Goal: Browse casually: Explore the website without a specific task or goal

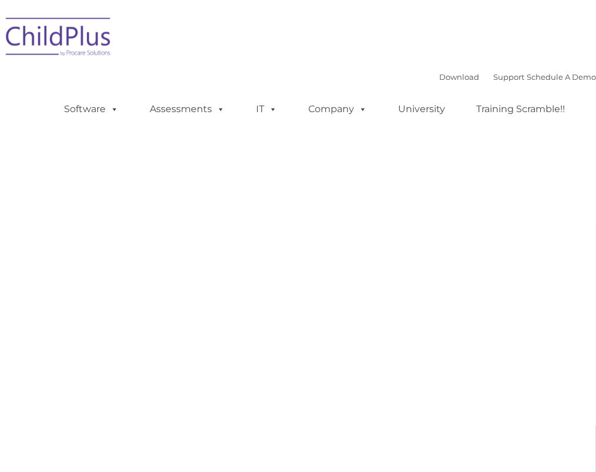
type input ""
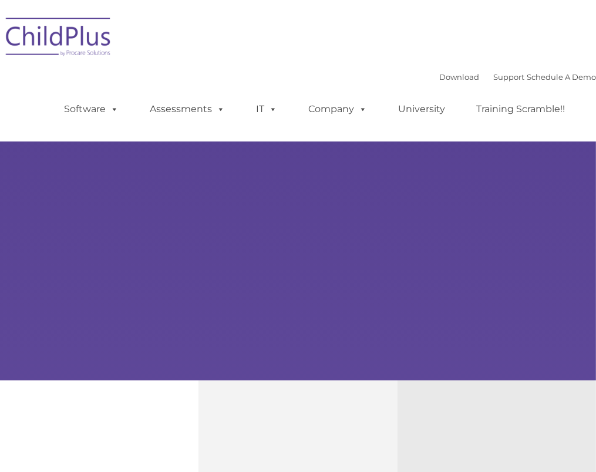
type input ""
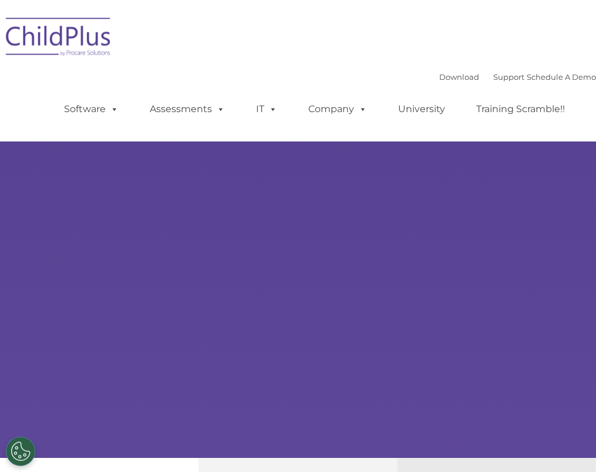
select select "MEDIUM"
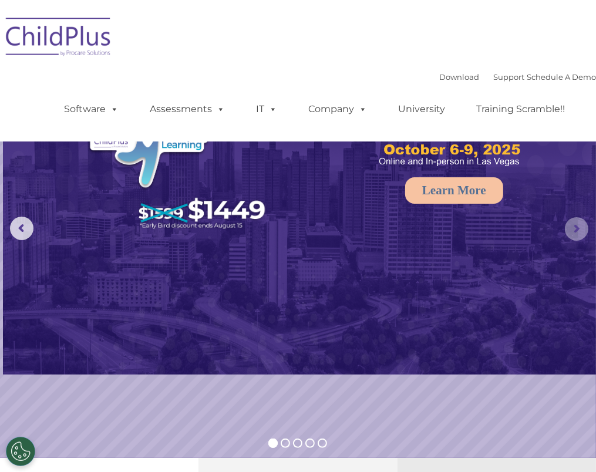
click at [578, 234] on rs-arrow at bounding box center [576, 228] width 23 height 23
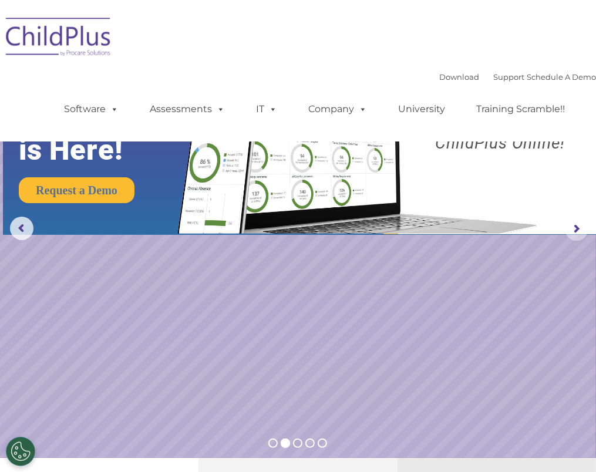
click at [578, 234] on rs-arrow at bounding box center [576, 228] width 23 height 23
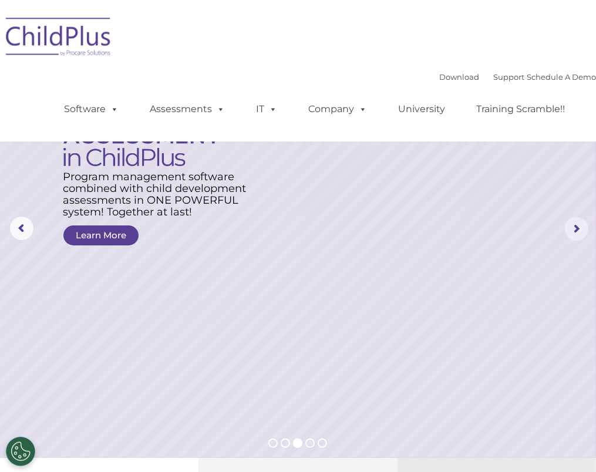
click at [578, 234] on rs-arrow at bounding box center [576, 228] width 23 height 23
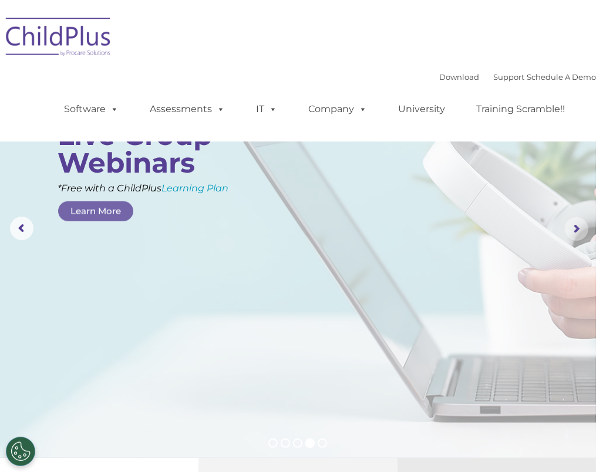
click at [578, 234] on rs-arrow at bounding box center [576, 228] width 23 height 23
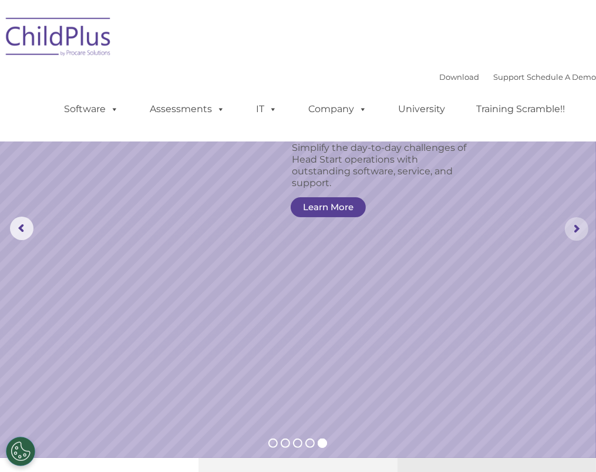
click at [578, 234] on rs-arrow at bounding box center [576, 228] width 23 height 23
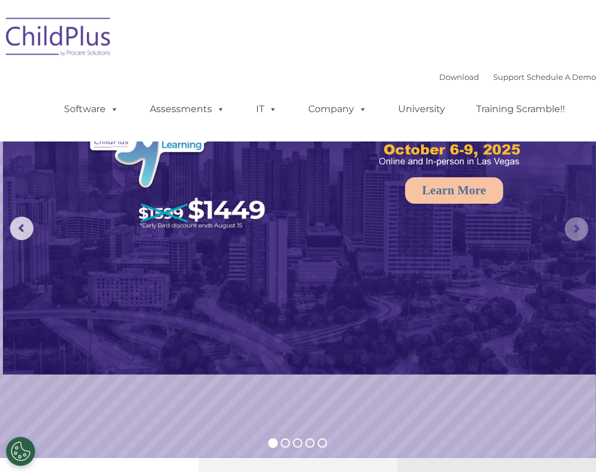
click at [578, 234] on rs-arrow at bounding box center [576, 228] width 23 height 23
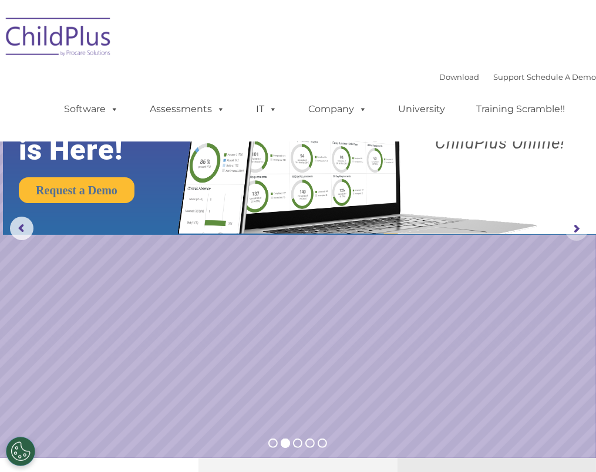
click at [578, 234] on rs-arrow at bounding box center [576, 228] width 23 height 23
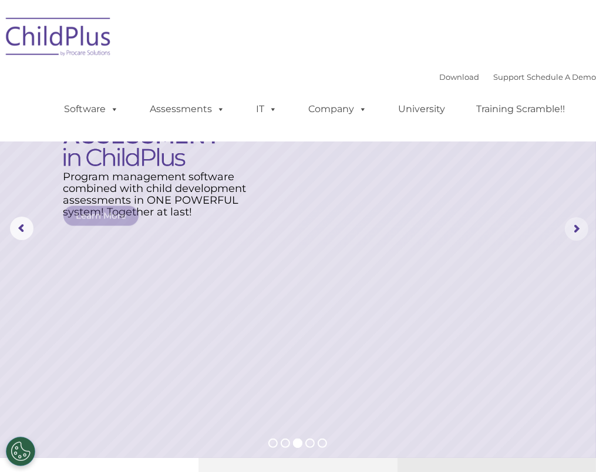
click at [578, 234] on rs-arrow at bounding box center [576, 228] width 23 height 23
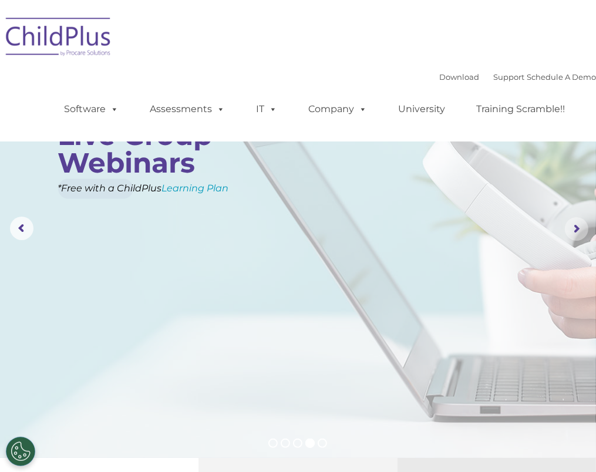
click at [578, 234] on rs-arrow at bounding box center [576, 228] width 23 height 23
